Goal: Transaction & Acquisition: Purchase product/service

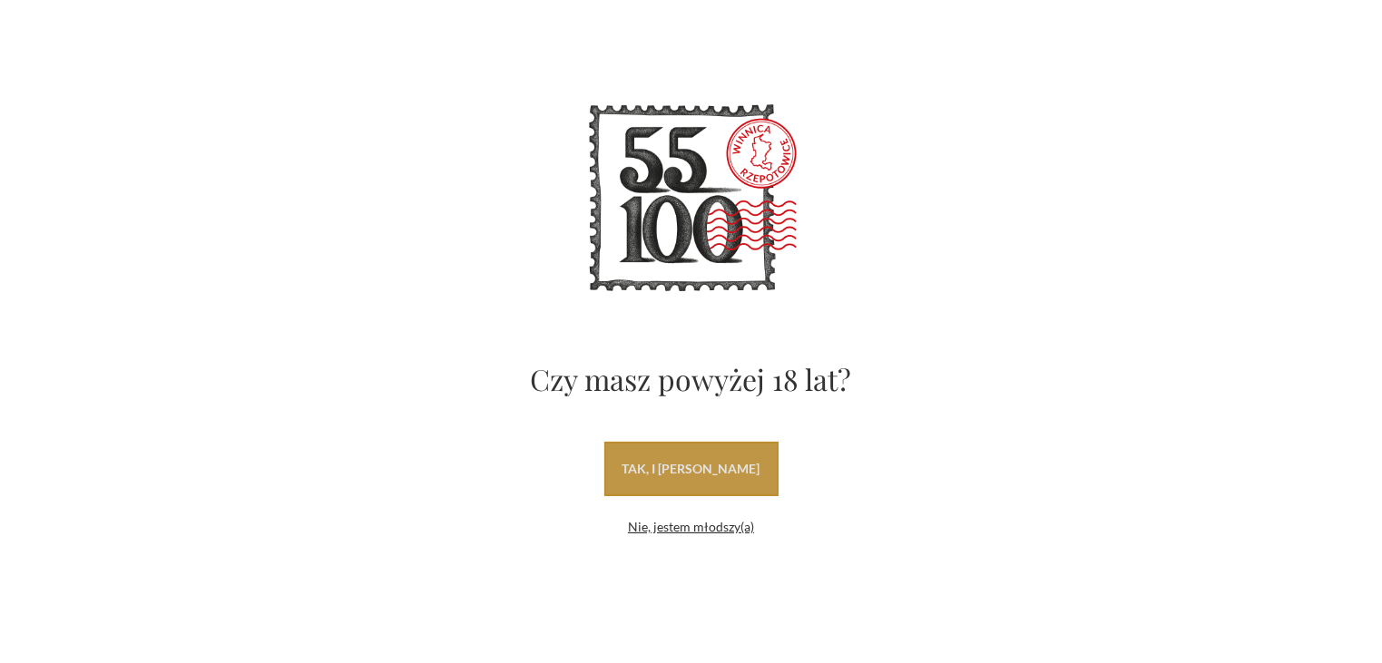
click at [739, 466] on link "tak, i [PERSON_NAME]" at bounding box center [691, 469] width 174 height 54
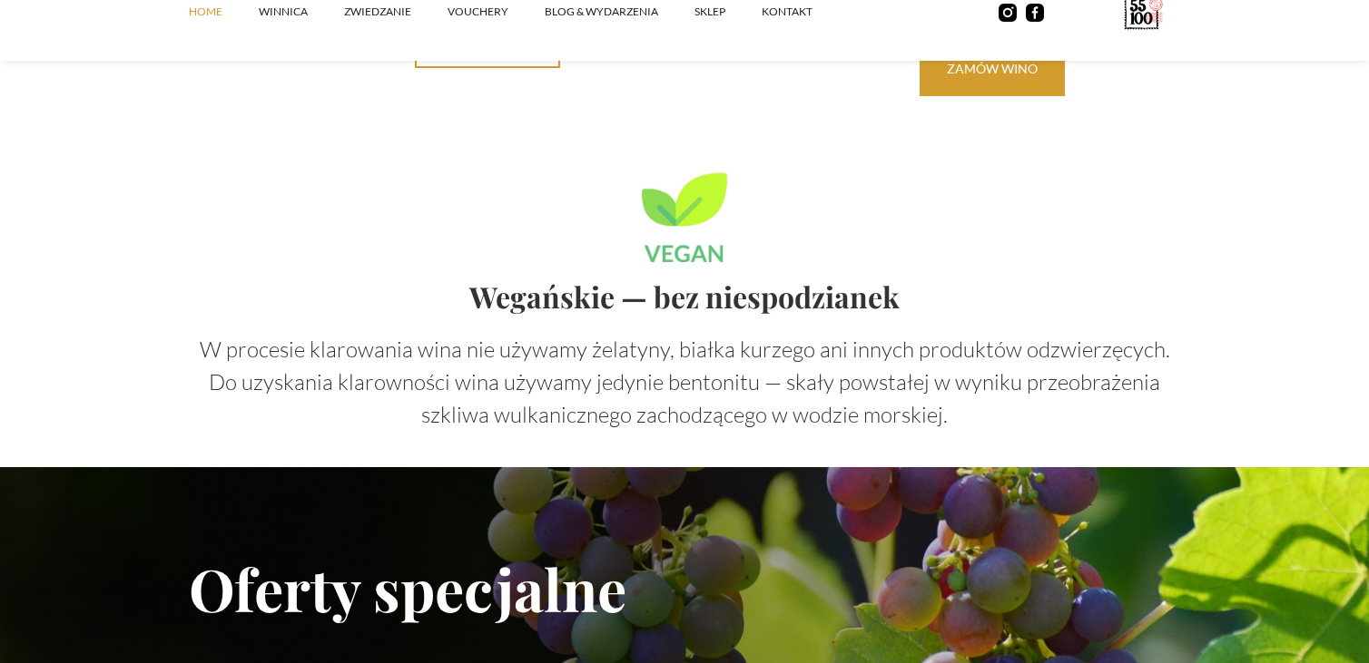
scroll to position [4901, 0]
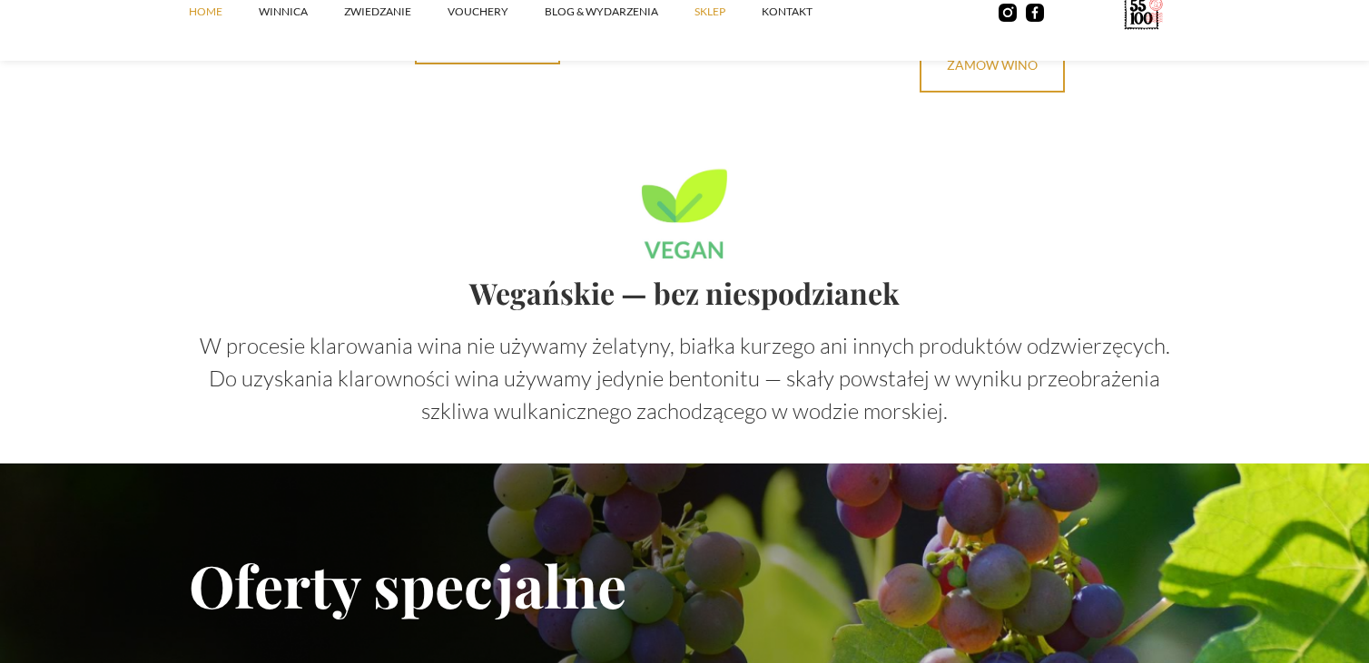
click at [717, 15] on link "SKLEP" at bounding box center [727, 12] width 67 height 54
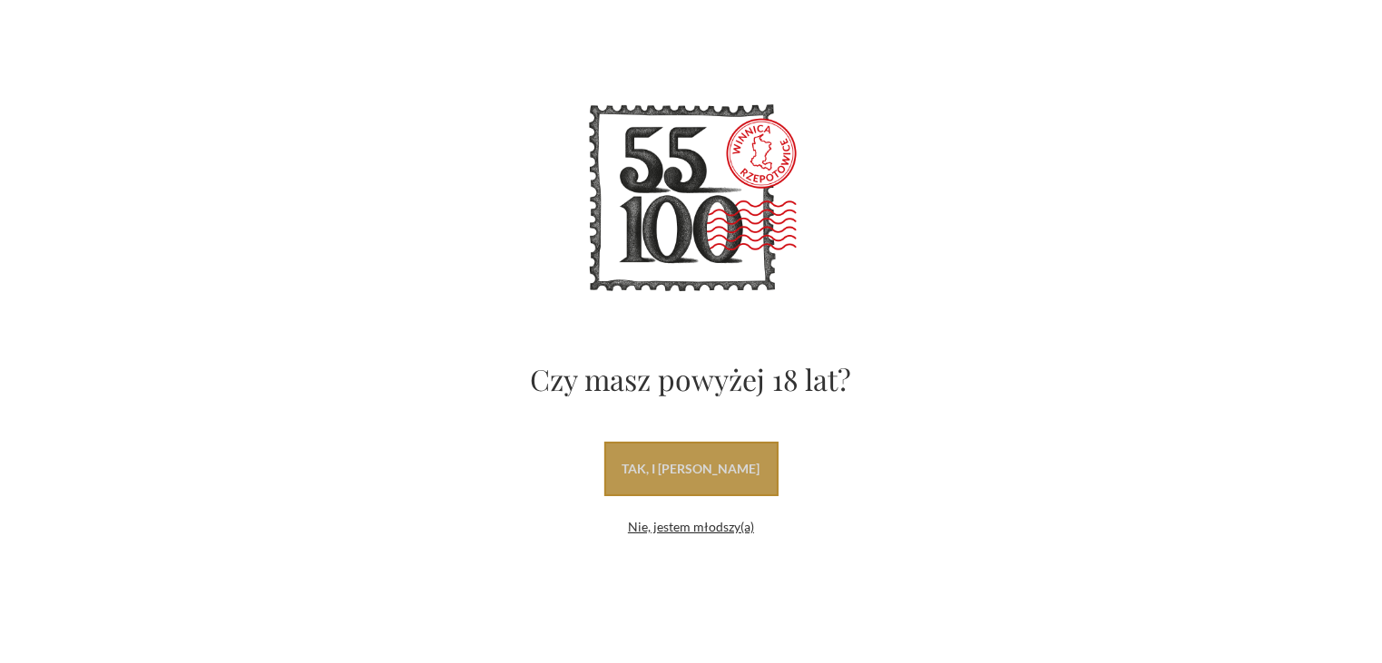
click at [639, 464] on link "tak, i uwielbiam wino" at bounding box center [691, 469] width 174 height 54
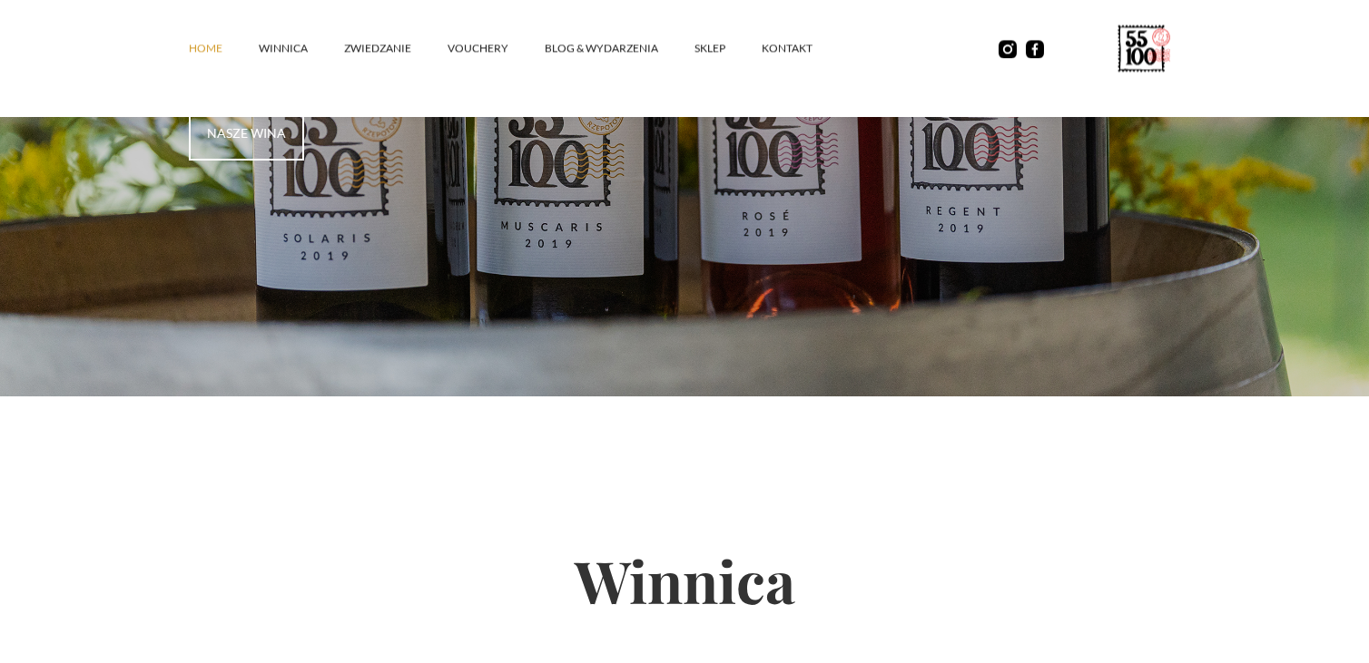
scroll to position [272, 0]
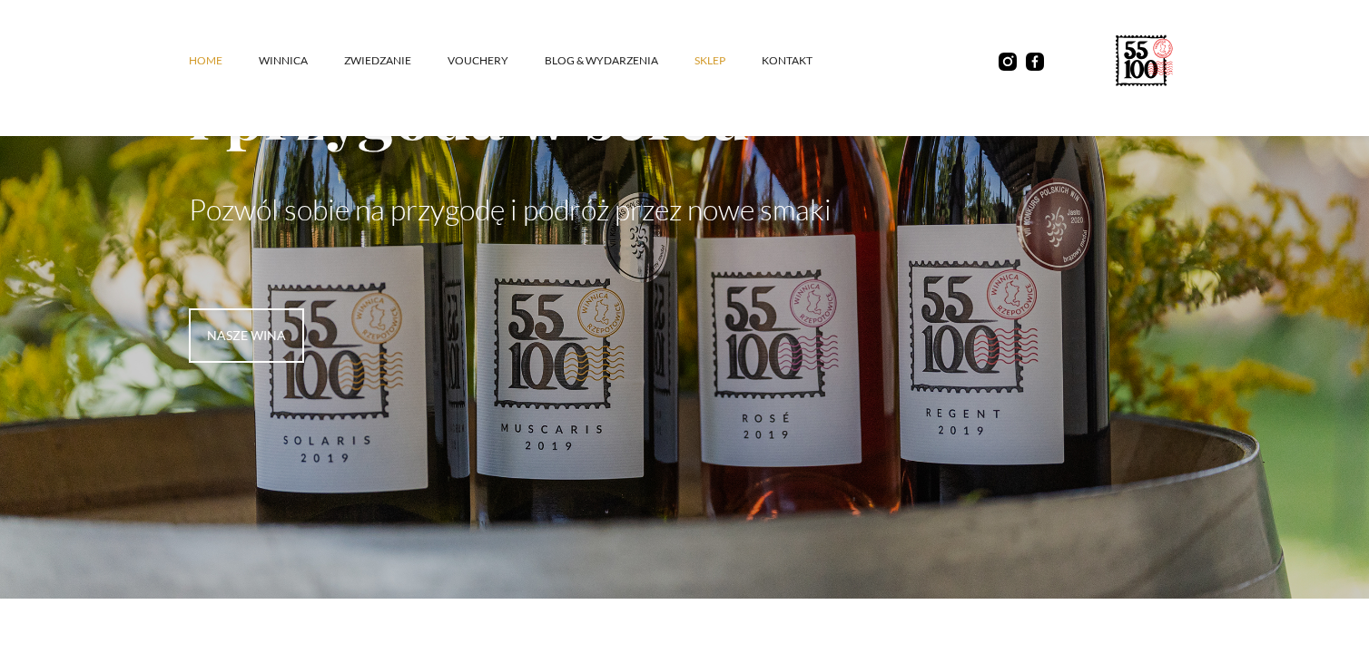
click at [713, 55] on link "SKLEP" at bounding box center [727, 61] width 67 height 54
